Goal: Information Seeking & Learning: Check status

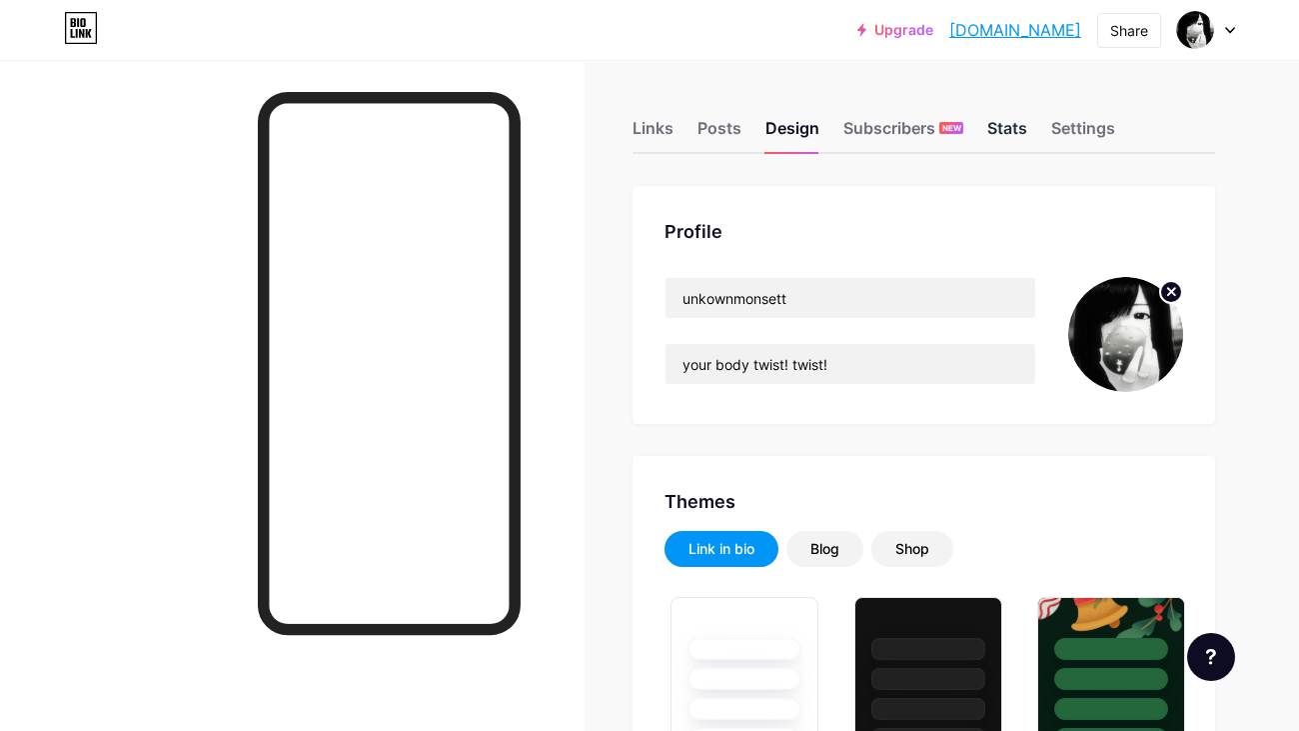
click at [1010, 138] on div "Stats" at bounding box center [1008, 134] width 40 height 36
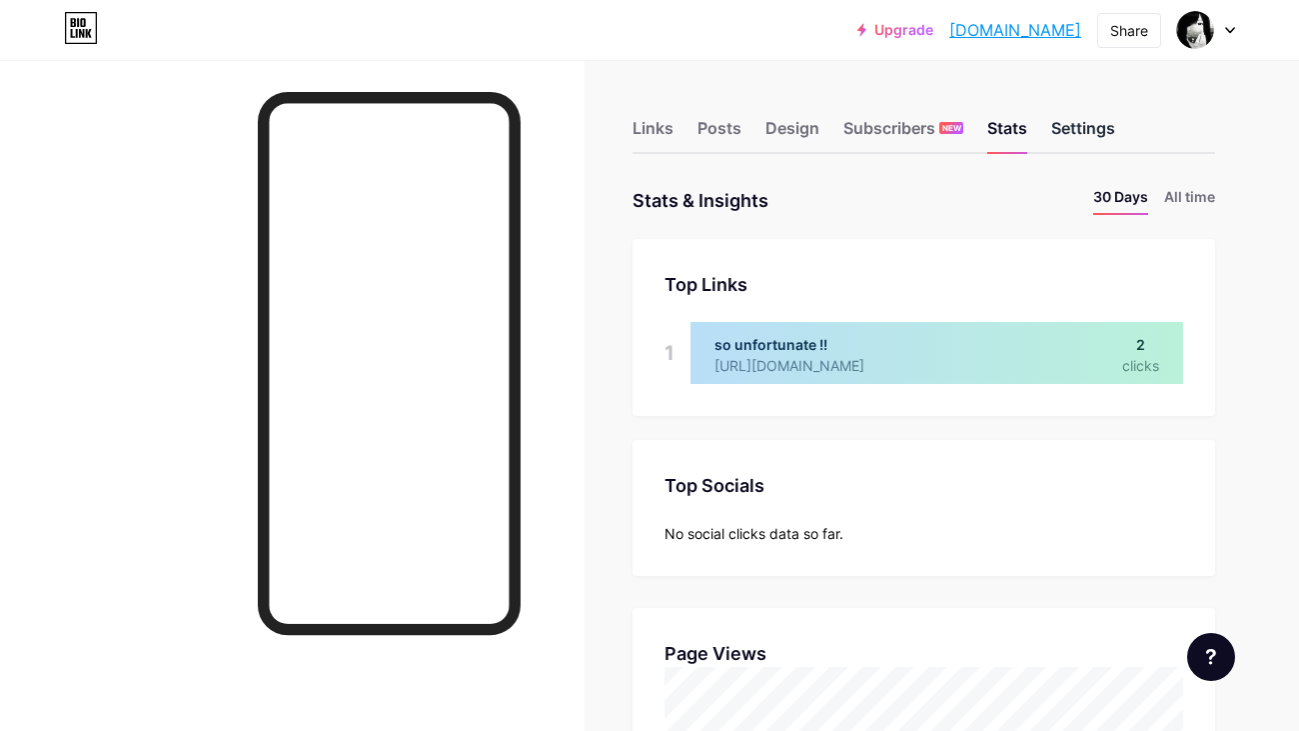
click at [1054, 120] on div "Settings" at bounding box center [1084, 134] width 64 height 36
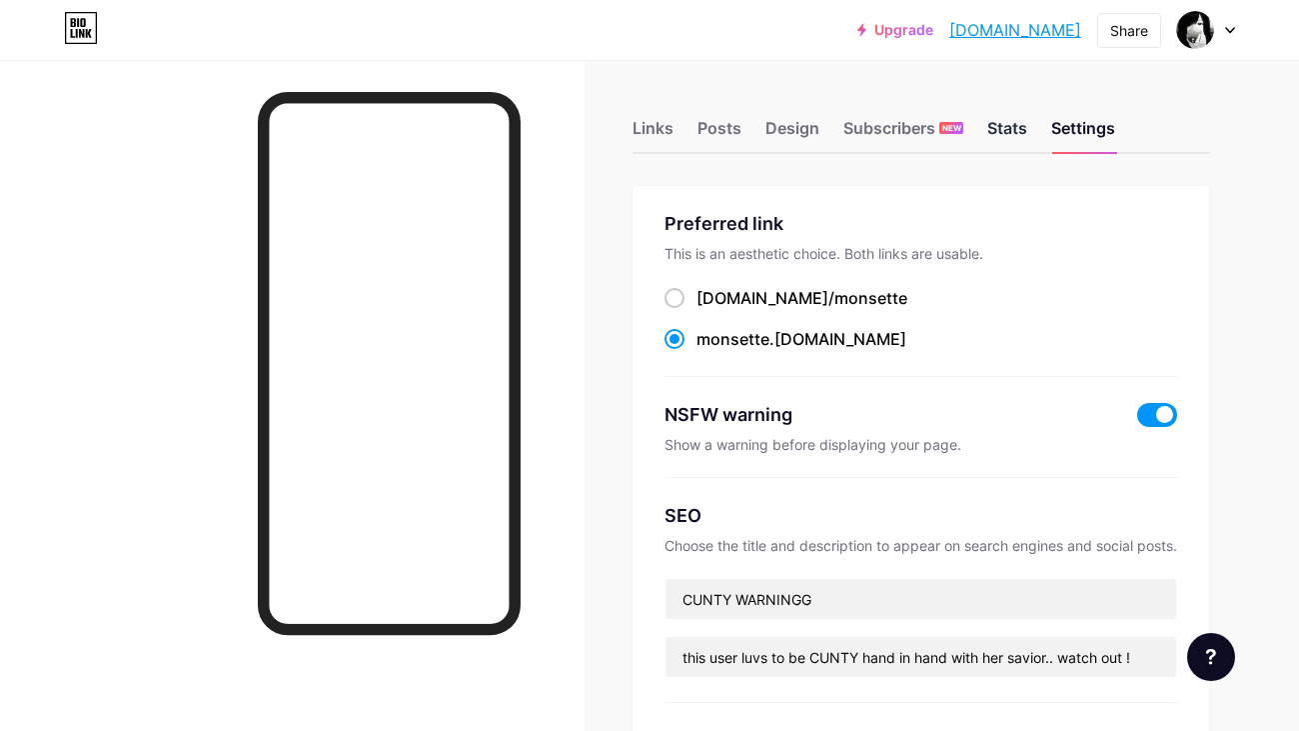
click at [1012, 131] on div "Stats" at bounding box center [1008, 134] width 40 height 36
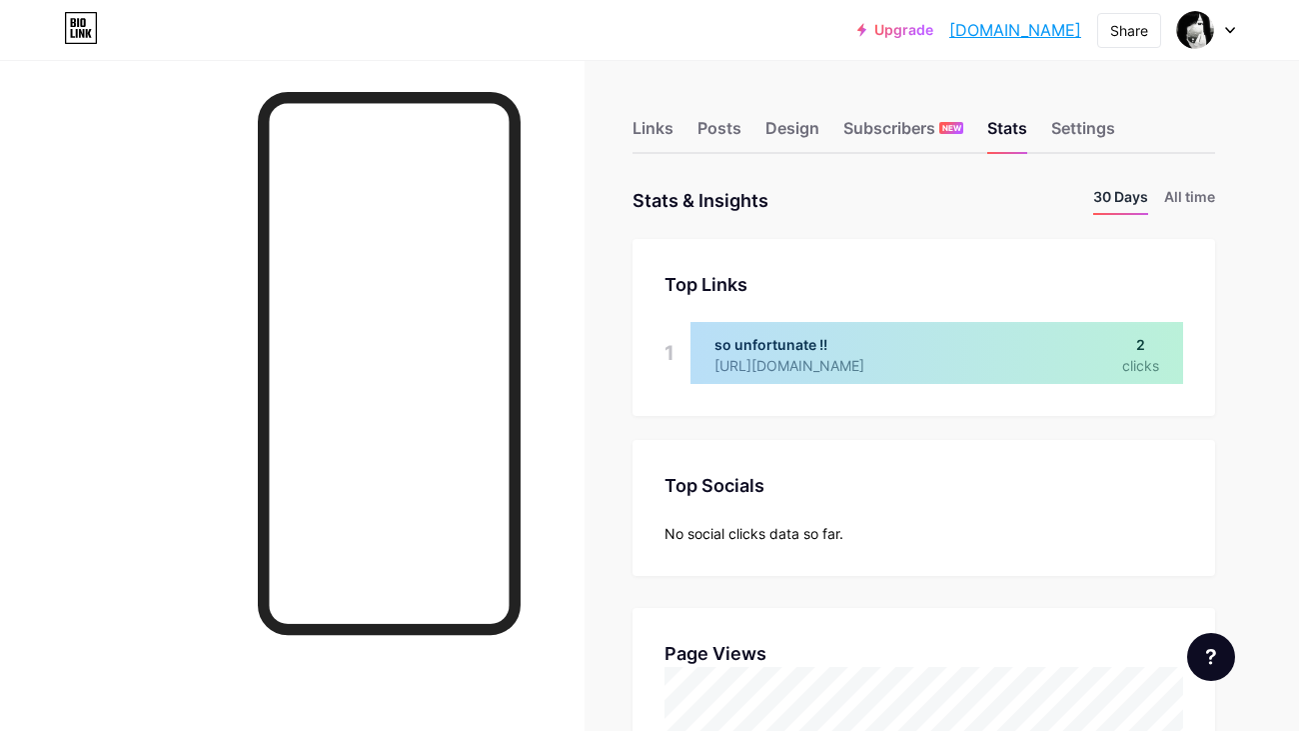
scroll to position [730, 1299]
click at [1197, 200] on li "All time" at bounding box center [1190, 200] width 51 height 29
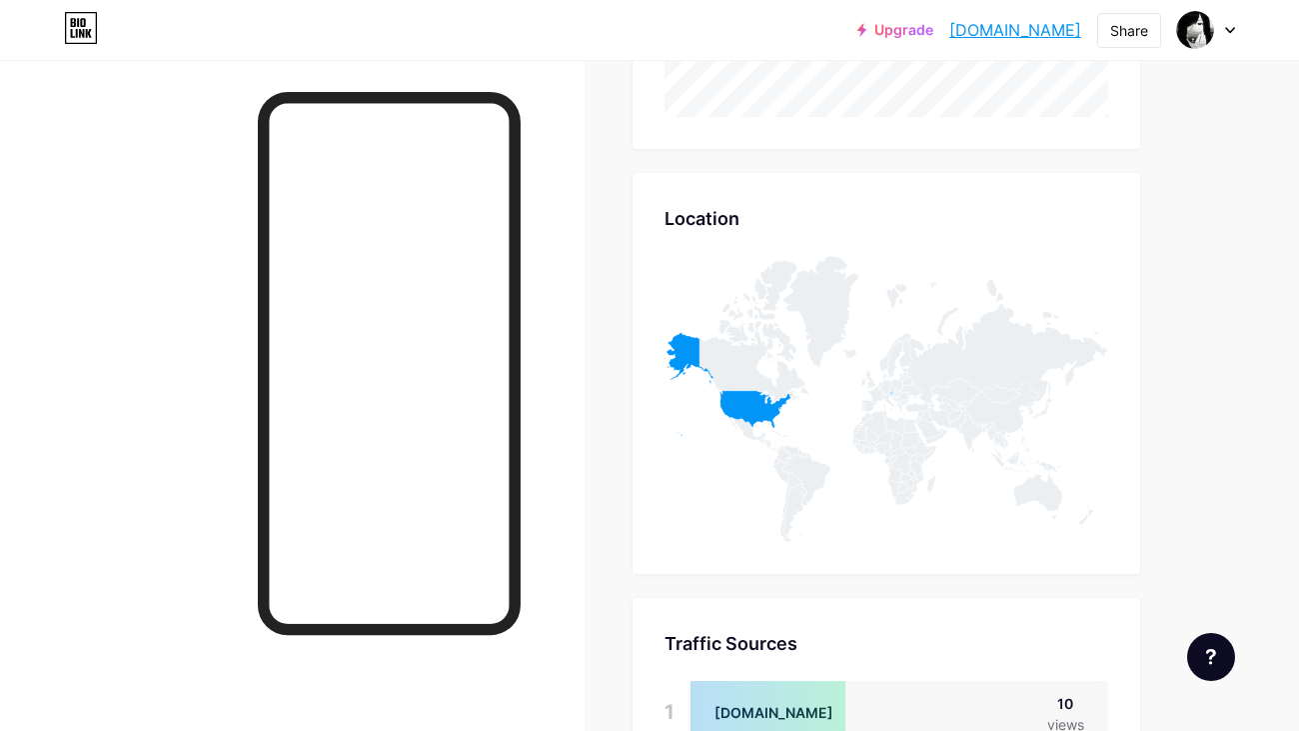
scroll to position [798, 0]
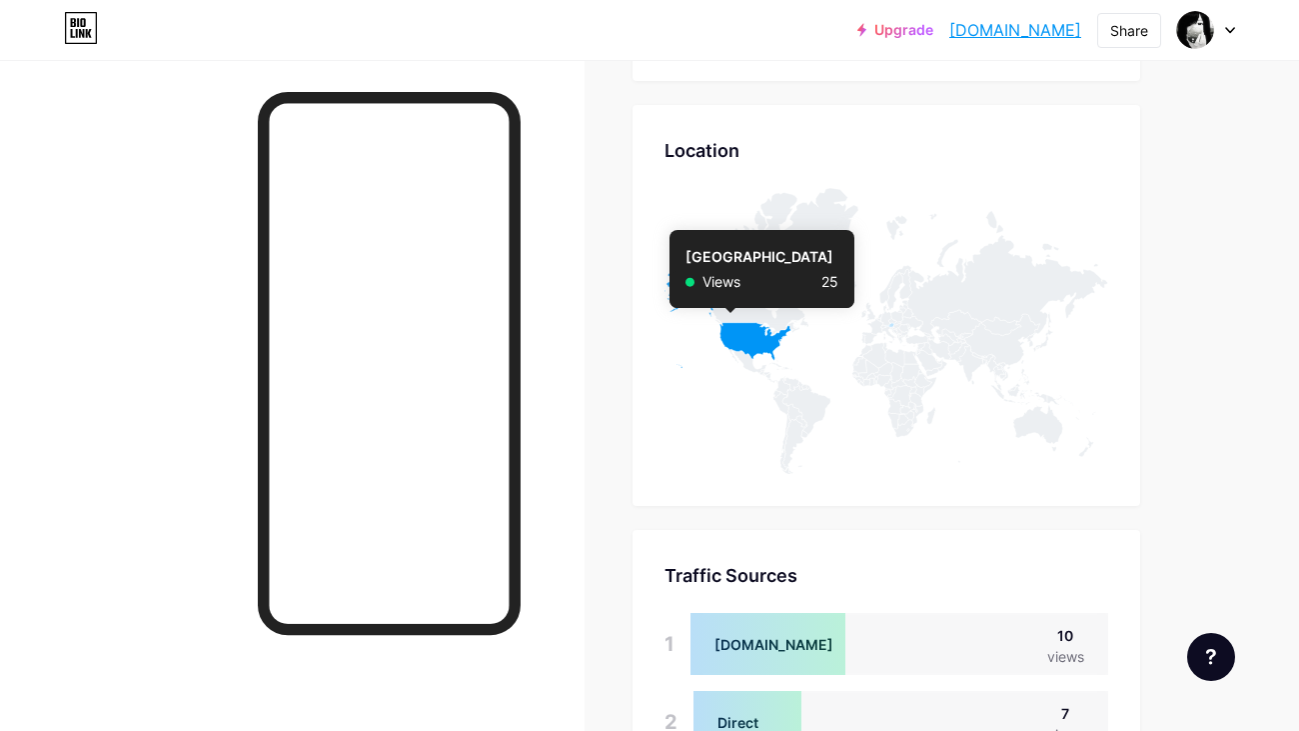
click at [735, 342] on icon at bounding box center [728, 317] width 127 height 104
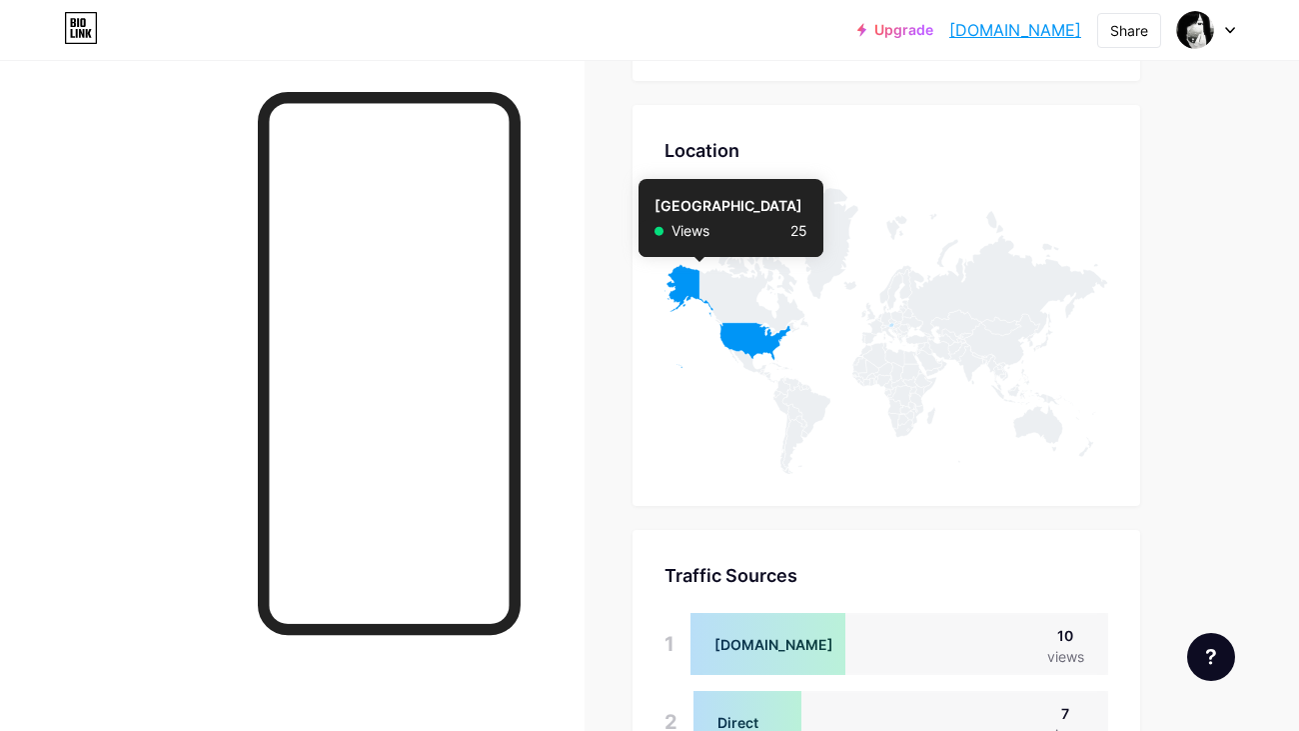
click at [690, 294] on icon at bounding box center [728, 317] width 127 height 104
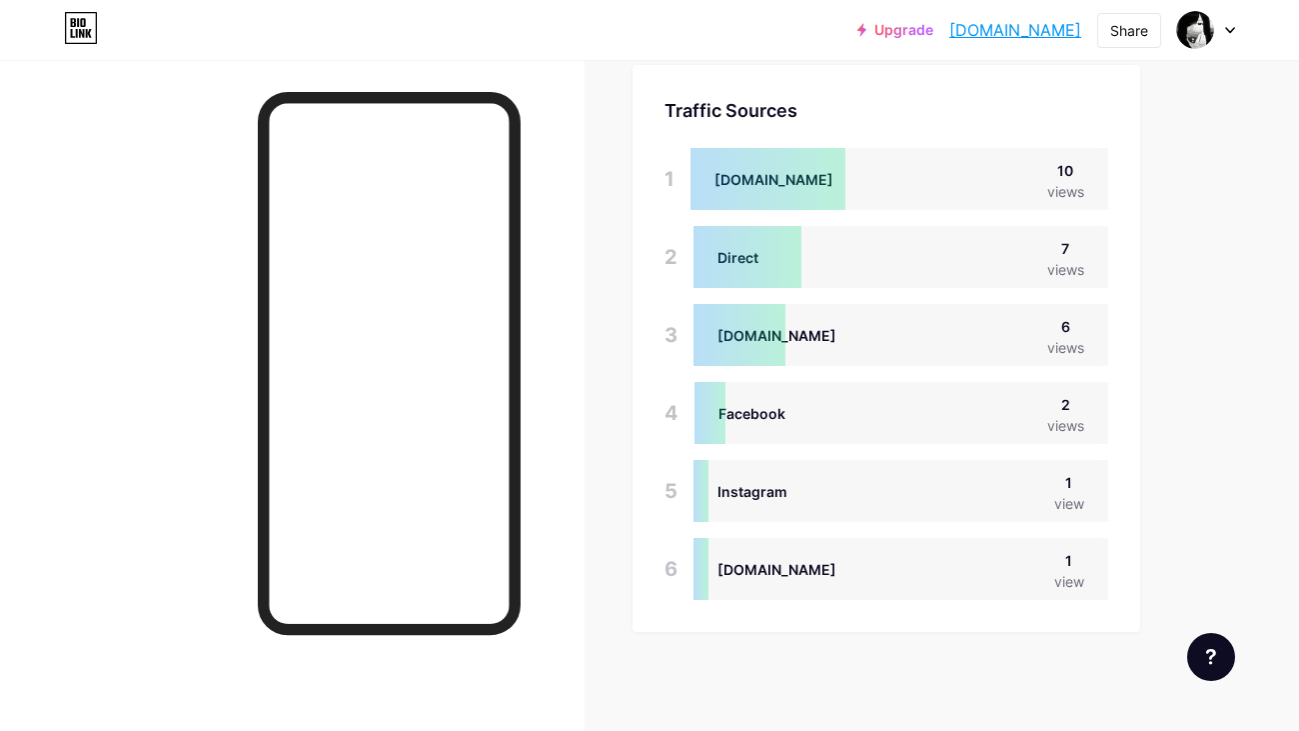
scroll to position [0, 0]
